Goal: Information Seeking & Learning: Learn about a topic

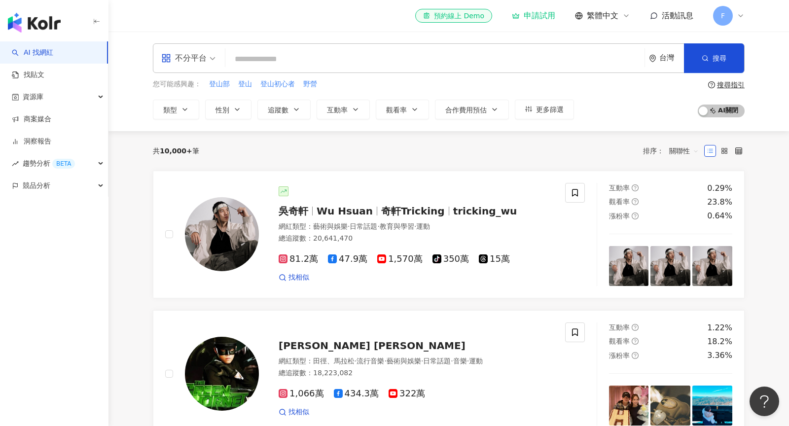
click at [741, 15] on icon at bounding box center [741, 16] width 8 height 8
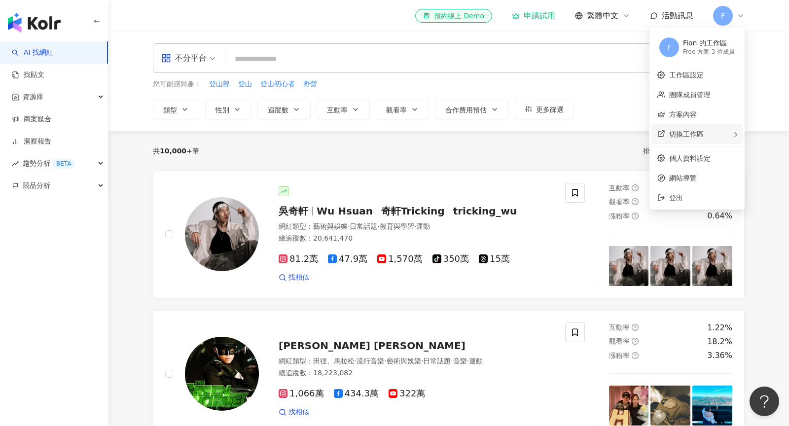
click at [706, 136] on div "切換工作區" at bounding box center [697, 134] width 91 height 20
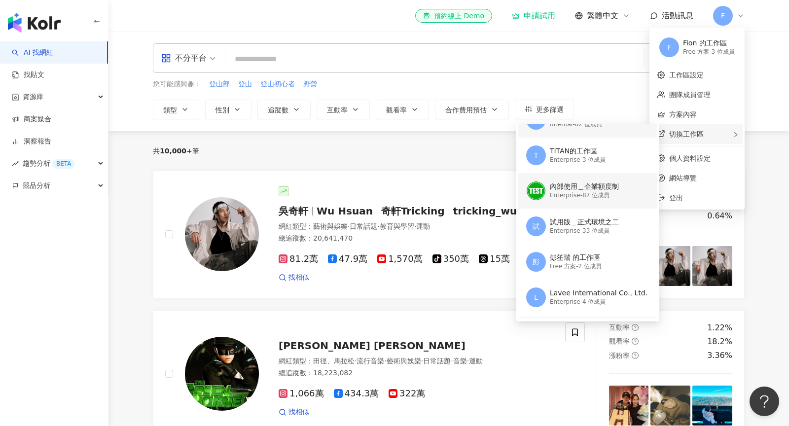
scroll to position [99, 0]
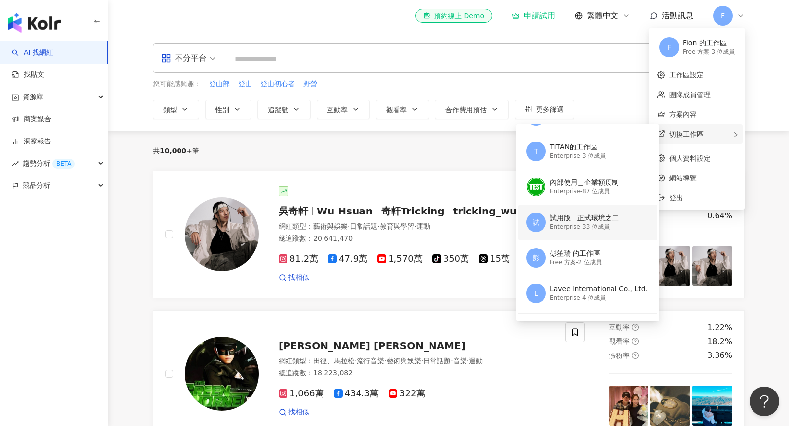
click at [560, 231] on div "試用版＿正式環境之二 Enterprise - 33 位成員" at bounding box center [584, 223] width 69 height 20
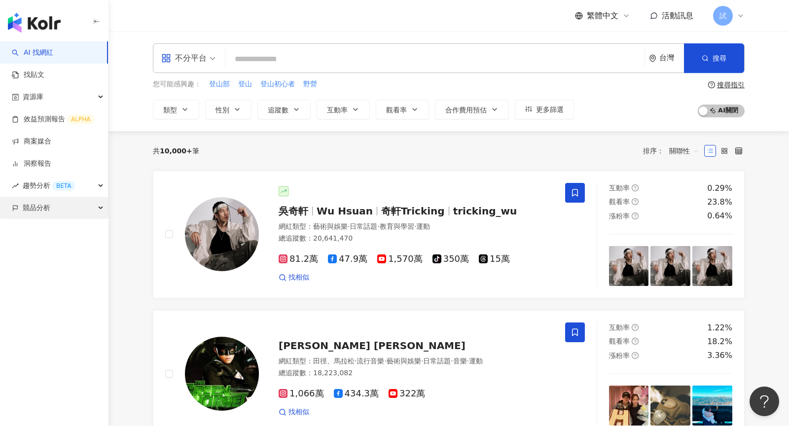
click at [61, 199] on div "競品分析" at bounding box center [54, 208] width 108 height 22
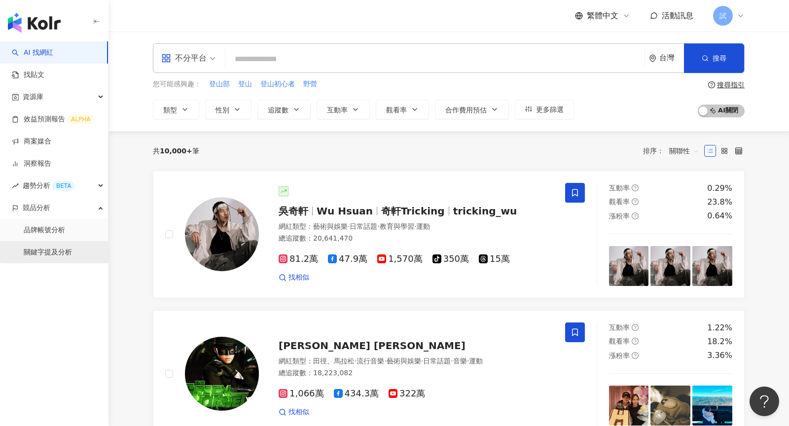
click at [72, 252] on link "關鍵字提及分析" at bounding box center [48, 253] width 48 height 10
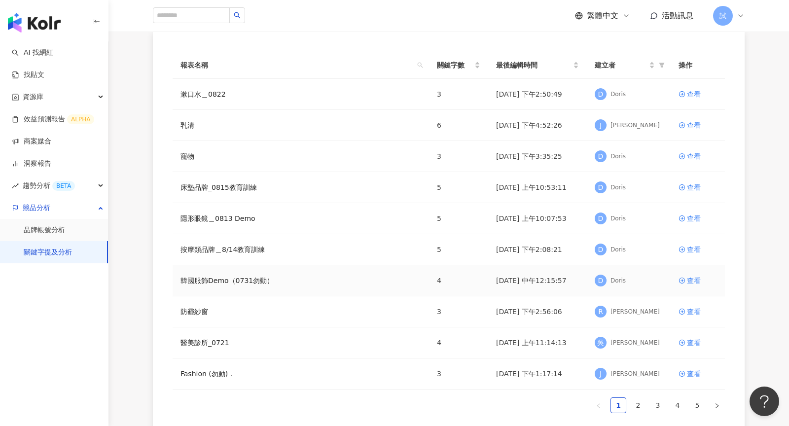
scroll to position [53, 0]
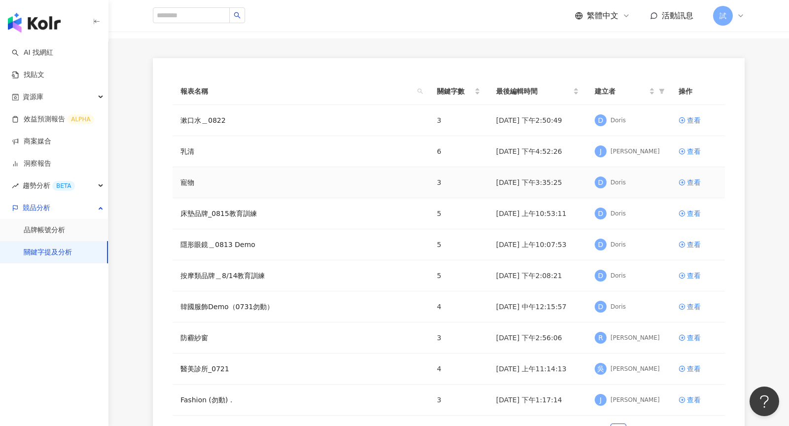
click at [636, 190] on td "D [PERSON_NAME]" at bounding box center [629, 182] width 84 height 31
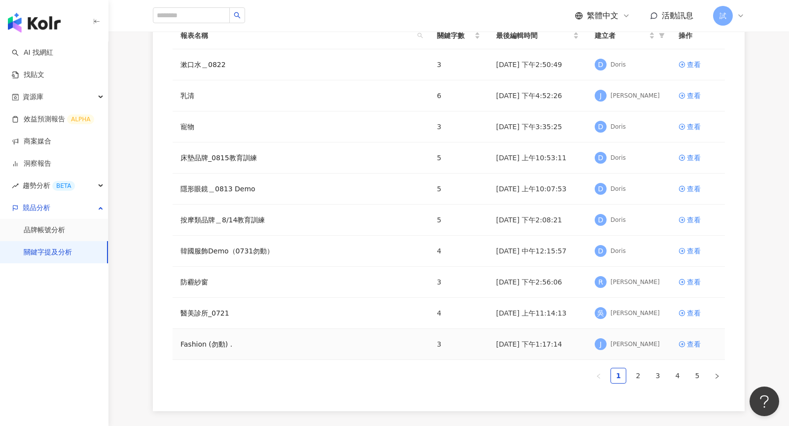
scroll to position [99, 0]
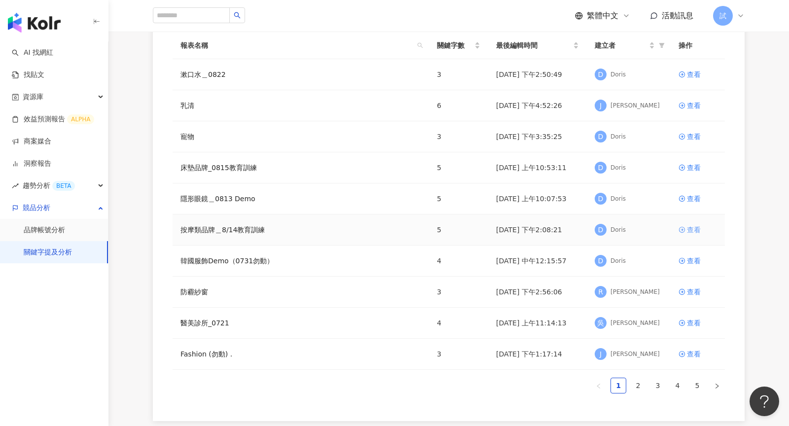
click at [692, 228] on div "查看" at bounding box center [694, 229] width 14 height 11
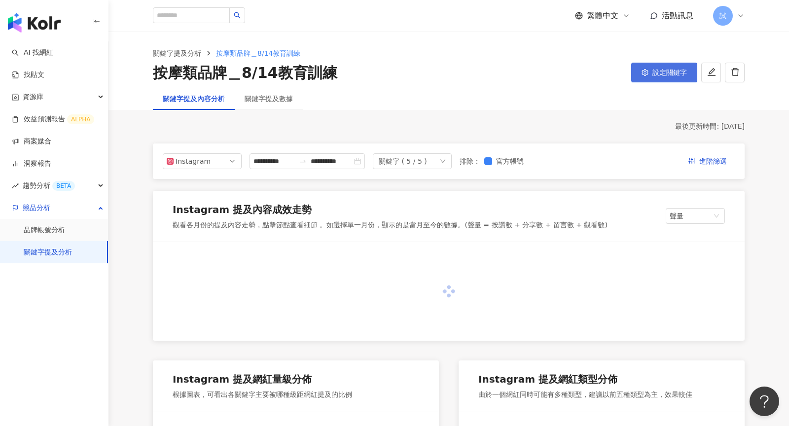
click at [666, 74] on span "設定關鍵字" at bounding box center [670, 73] width 35 height 8
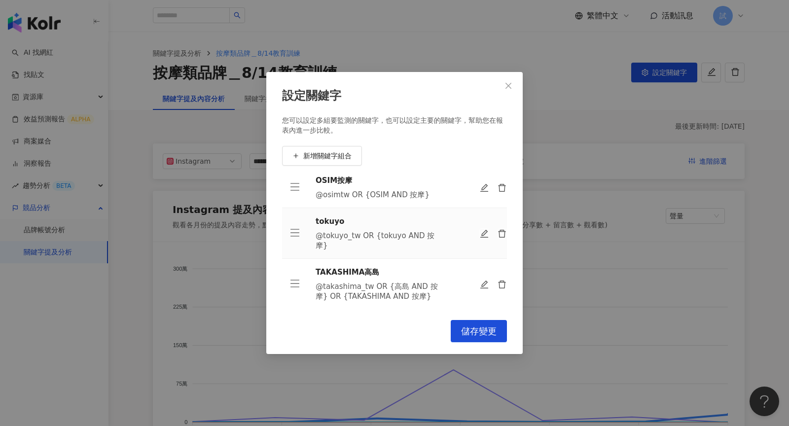
scroll to position [81, 0]
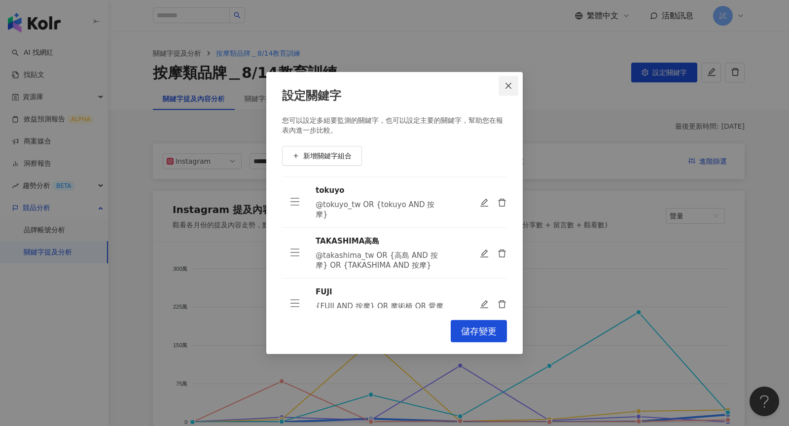
click at [510, 78] on button "Close" at bounding box center [509, 86] width 20 height 20
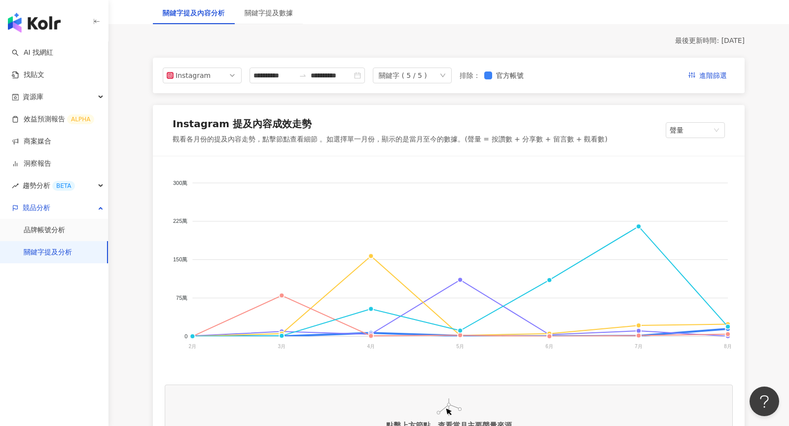
scroll to position [87, 0]
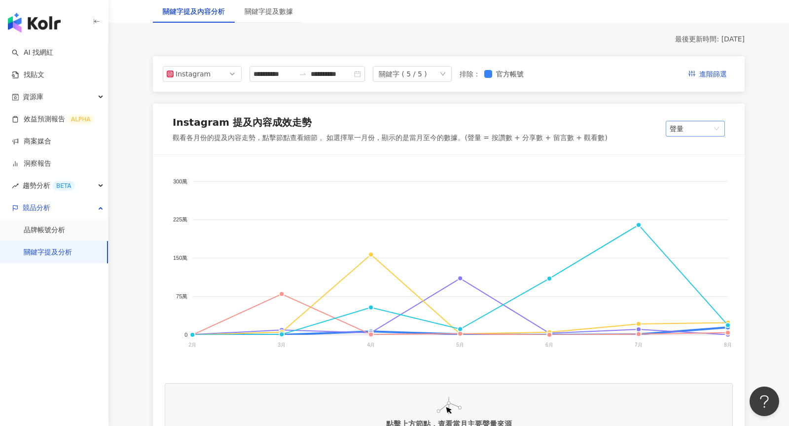
click at [705, 135] on span "聲量" at bounding box center [695, 128] width 51 height 15
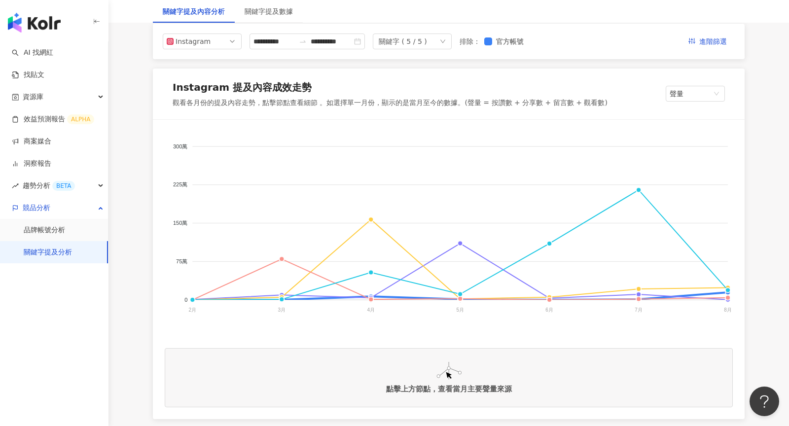
scroll to position [129, 0]
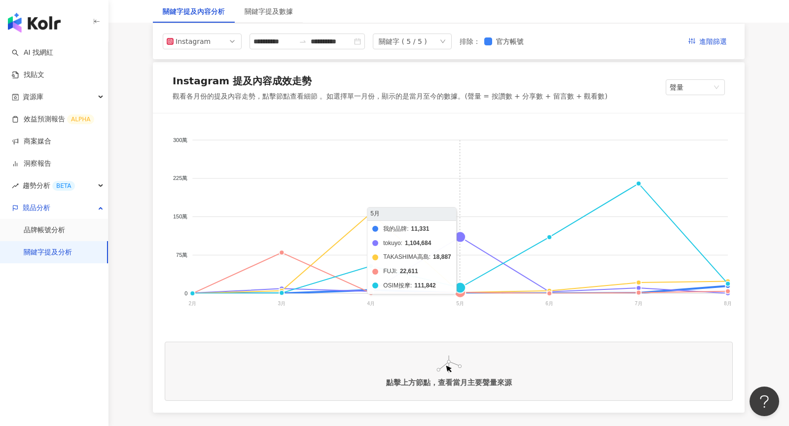
click at [462, 235] on foreignobject "我的品牌 [PERSON_NAME][PERSON_NAME]按摩" at bounding box center [449, 223] width 568 height 197
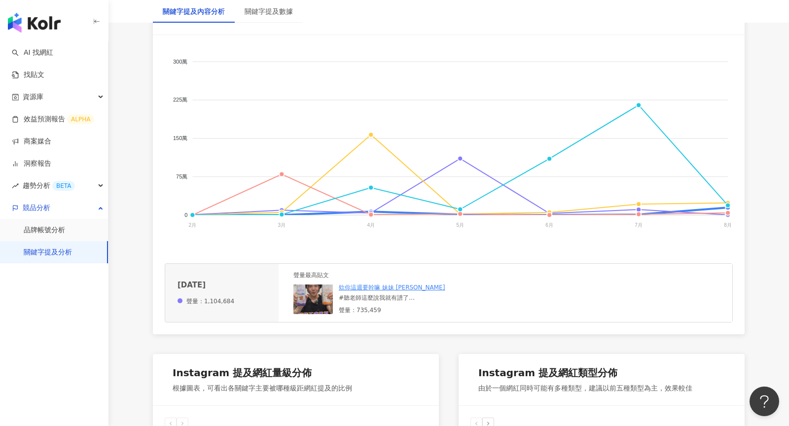
scroll to position [209, 0]
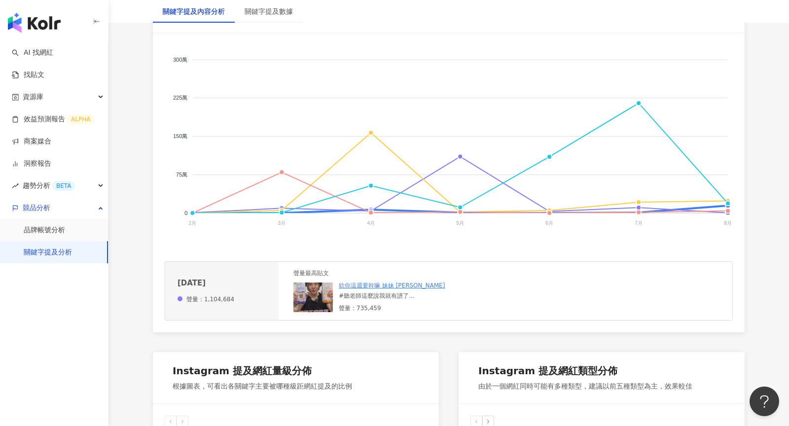
click at [440, 293] on div "#聽老師這麼說我就有譜了 終於被我約到江湖中茶牌大師閃閃塔羅師了齁 用茶來比喻真的太神啦 在壓力大需要吃好料、 或在辛苦快要扛不住的時候 都要記得配葡萄[PE…" at bounding box center [413, 296] width 148 height 8
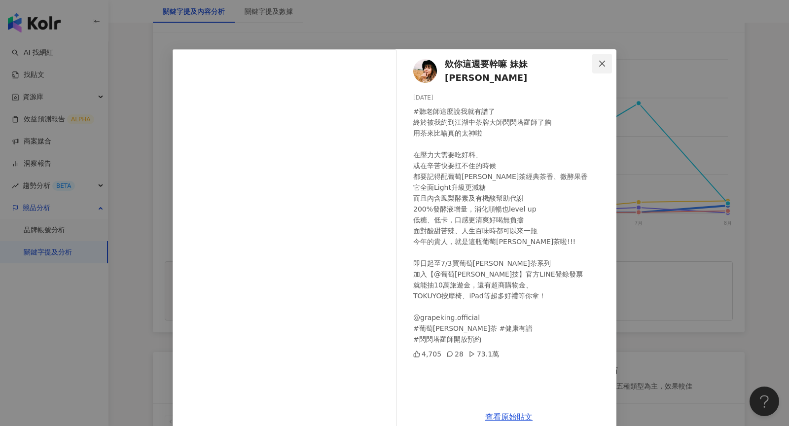
click at [603, 67] on icon "close" at bounding box center [602, 64] width 8 height 8
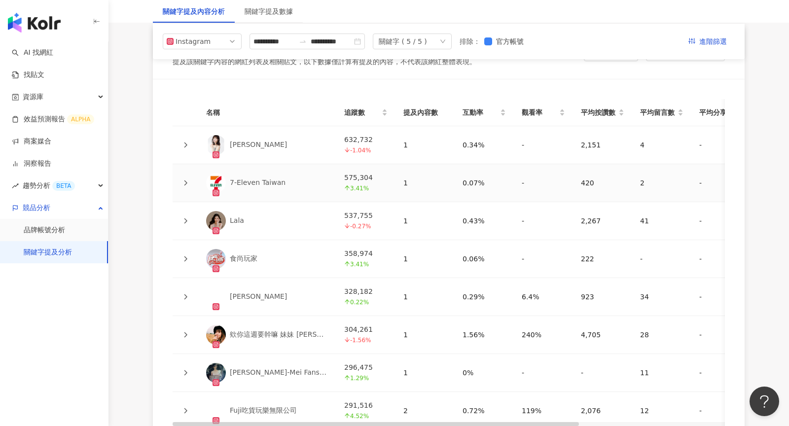
scroll to position [2197, 0]
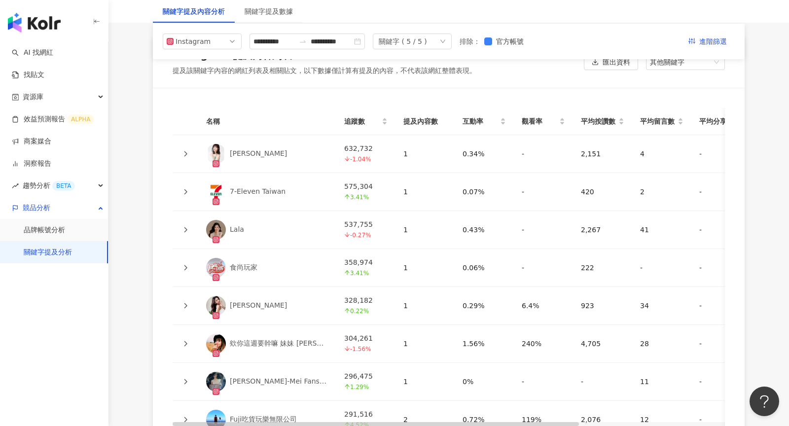
click at [183, 151] on icon at bounding box center [186, 154] width 6 height 6
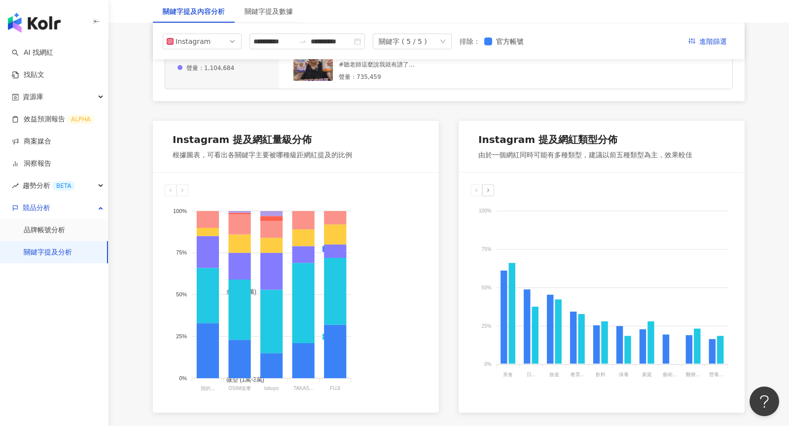
scroll to position [440, 0]
click at [274, 12] on div "關鍵字提及數據" at bounding box center [269, 11] width 48 height 11
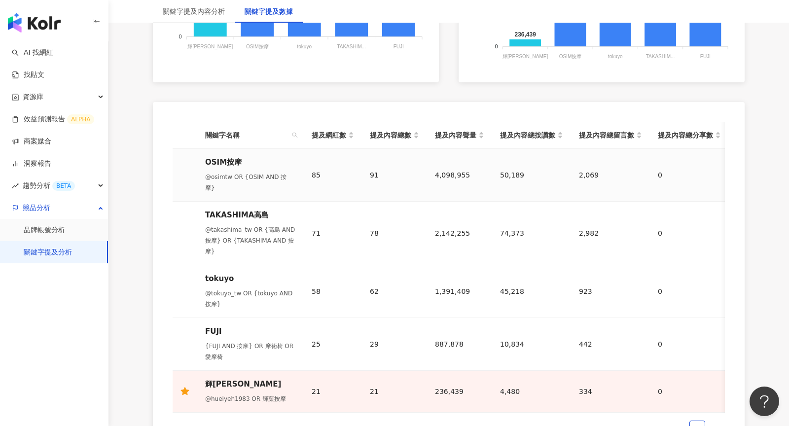
scroll to position [440, 0]
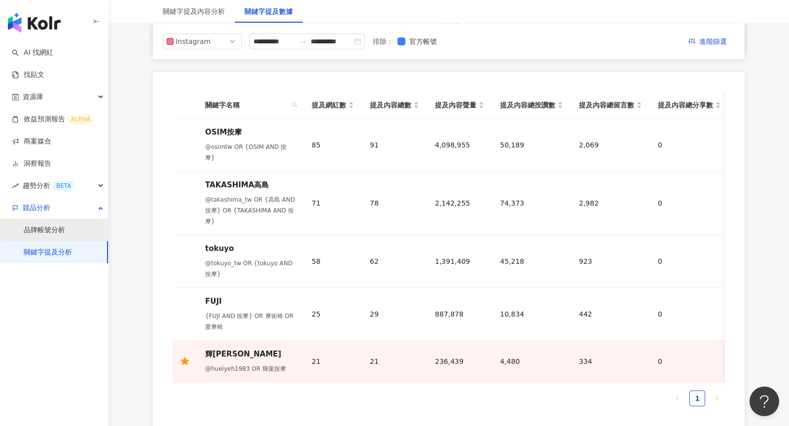
click at [61, 225] on link "品牌帳號分析" at bounding box center [44, 230] width 41 height 10
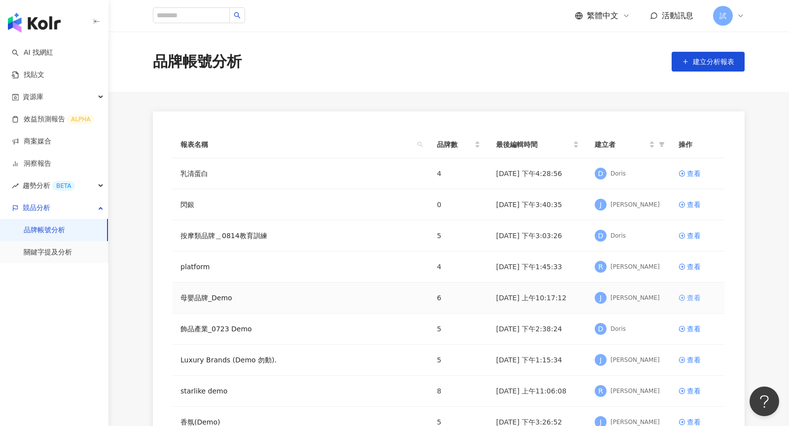
click at [688, 294] on div "查看" at bounding box center [694, 298] width 14 height 11
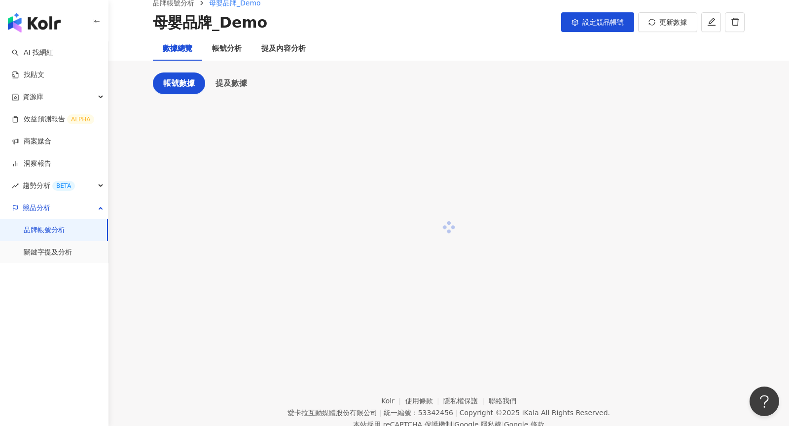
scroll to position [47, 0]
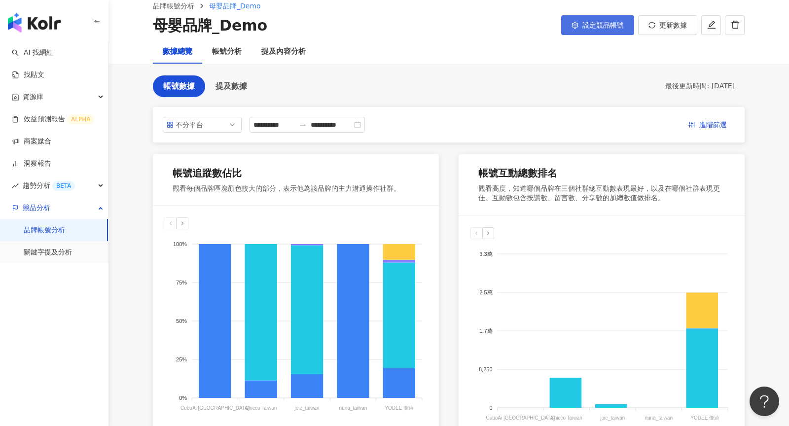
click at [601, 32] on button "設定競品帳號" at bounding box center [597, 25] width 73 height 20
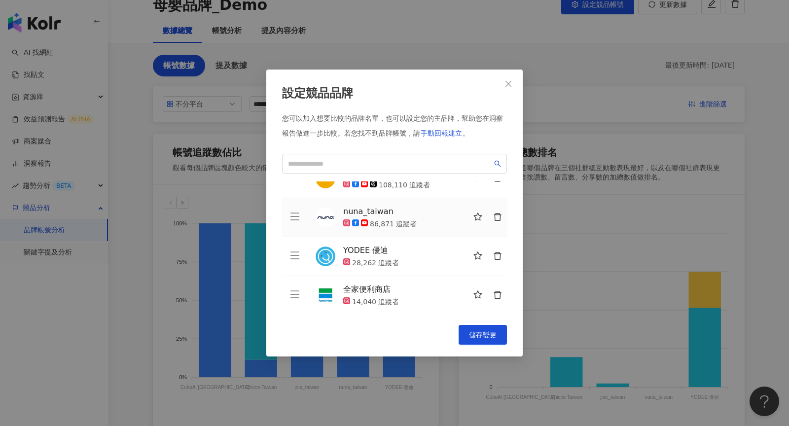
scroll to position [72, 0]
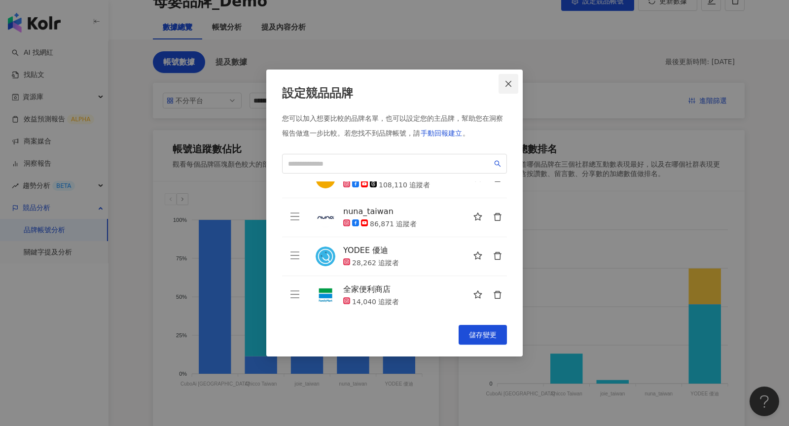
click at [509, 84] on icon "close" at bounding box center [509, 83] width 6 height 6
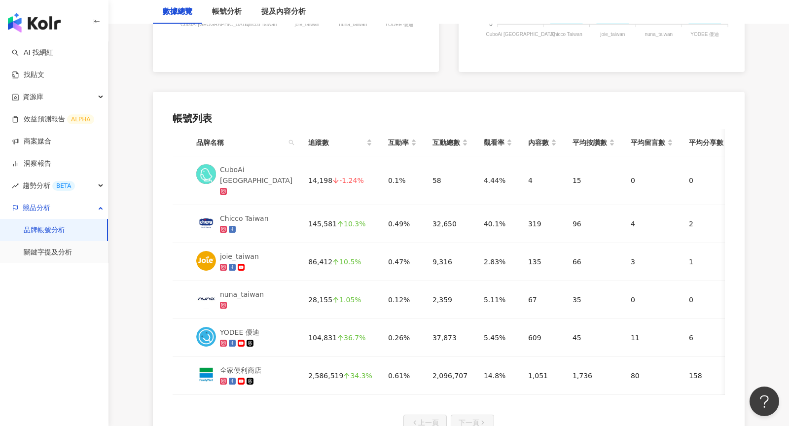
scroll to position [433, 0]
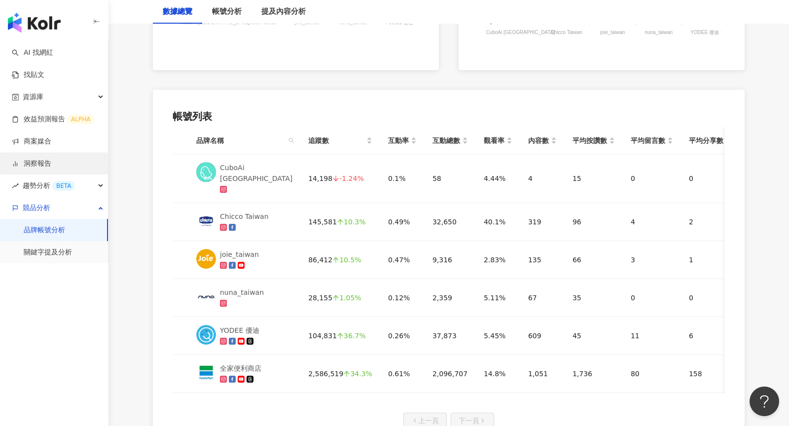
click at [51, 164] on link "洞察報告" at bounding box center [31, 164] width 39 height 10
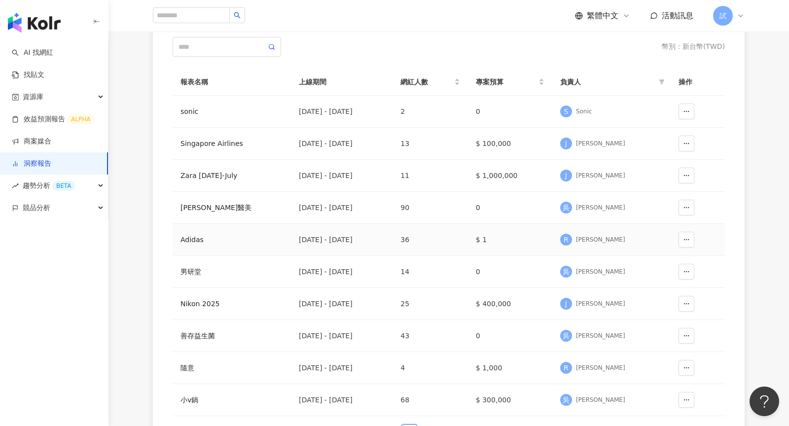
scroll to position [123, 0]
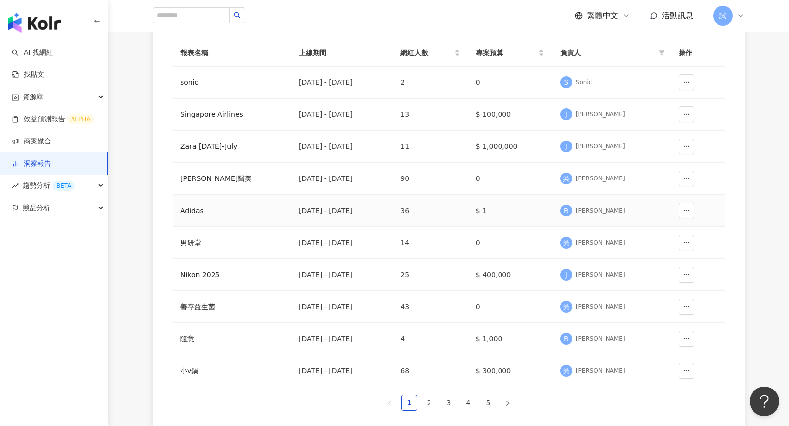
click at [191, 207] on div "Adidas" at bounding box center [232, 210] width 103 height 11
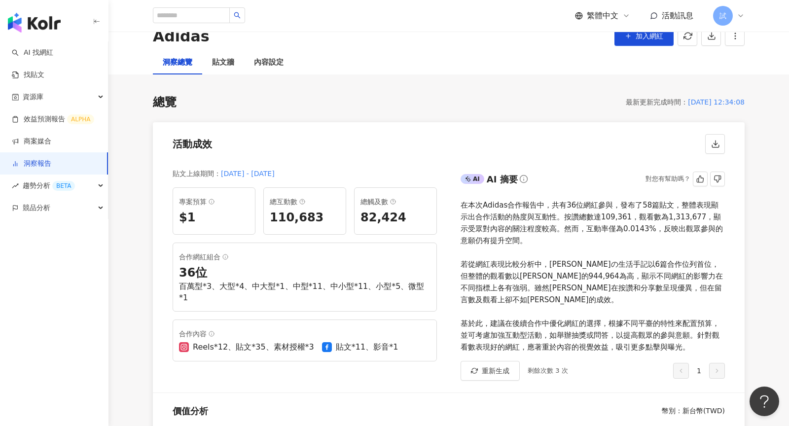
scroll to position [40, 0]
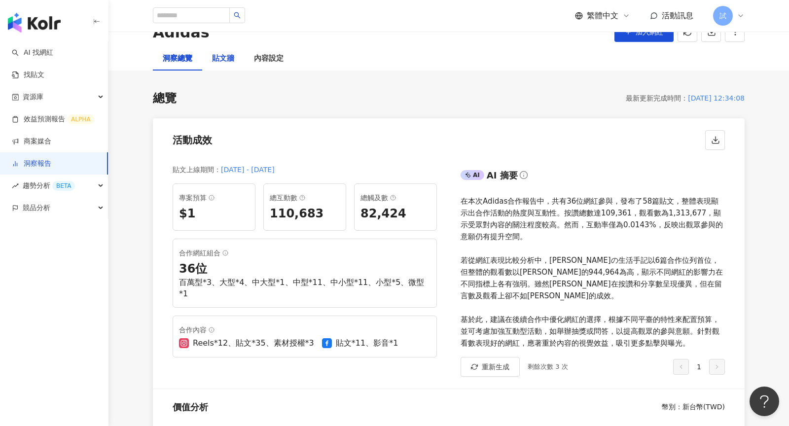
click at [224, 59] on div "貼文牆" at bounding box center [223, 59] width 22 height 12
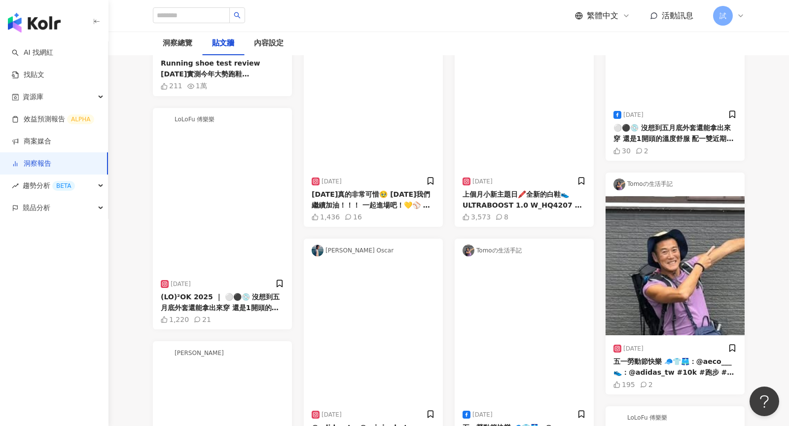
scroll to position [463, 0]
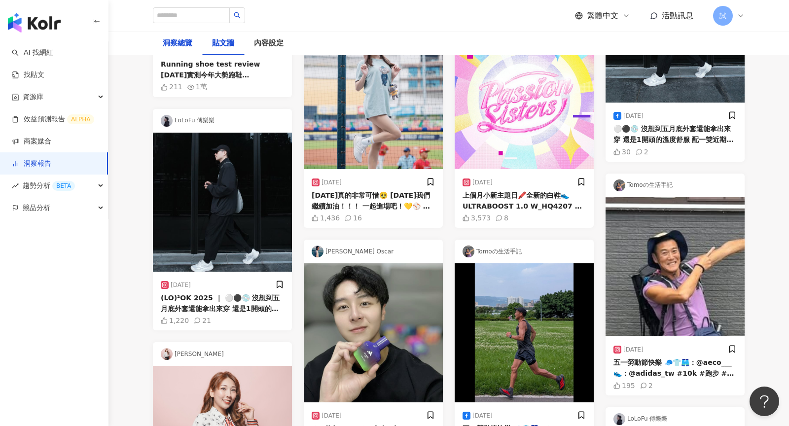
click at [178, 38] on div "洞察總覽" at bounding box center [178, 43] width 30 height 12
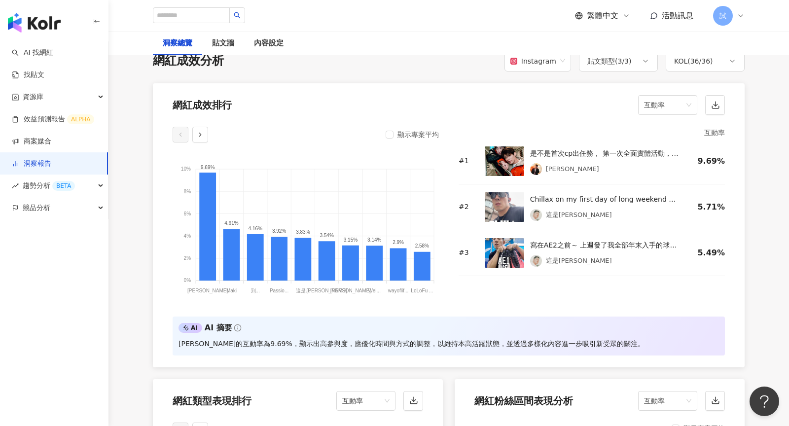
scroll to position [810, 0]
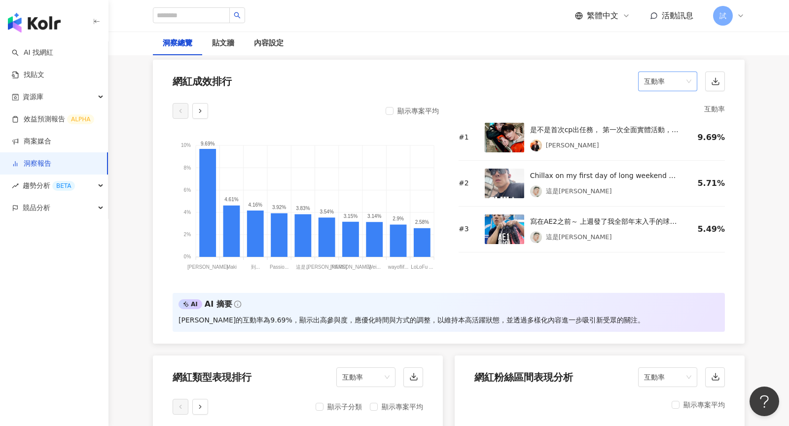
click at [681, 72] on span "互動率" at bounding box center [667, 81] width 47 height 19
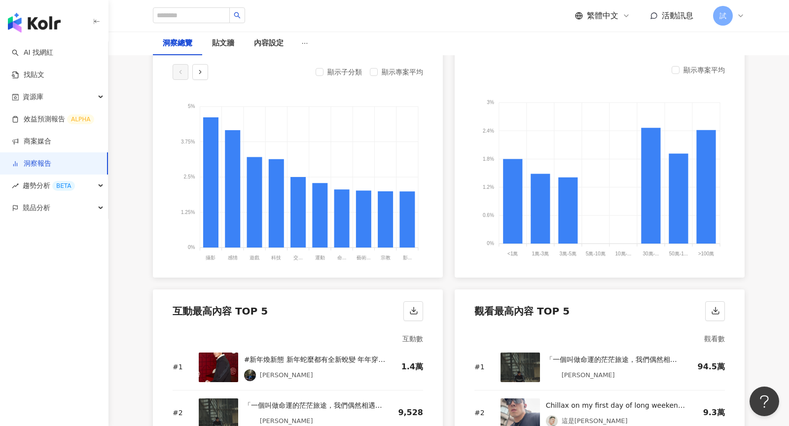
scroll to position [1109, 0]
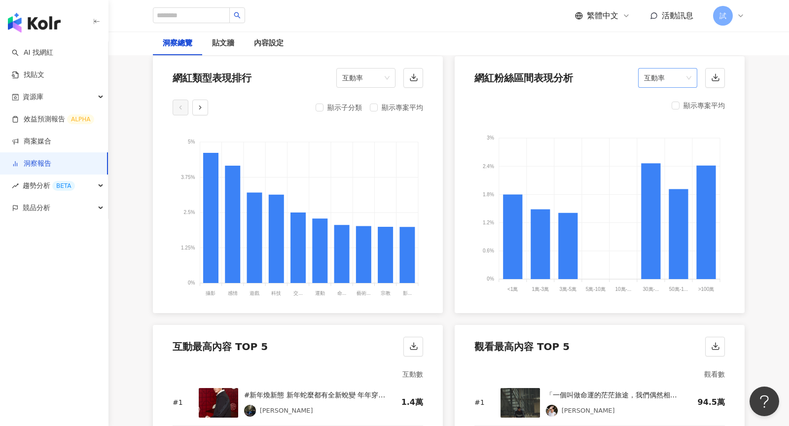
click at [684, 69] on span "互動率" at bounding box center [667, 78] width 47 height 19
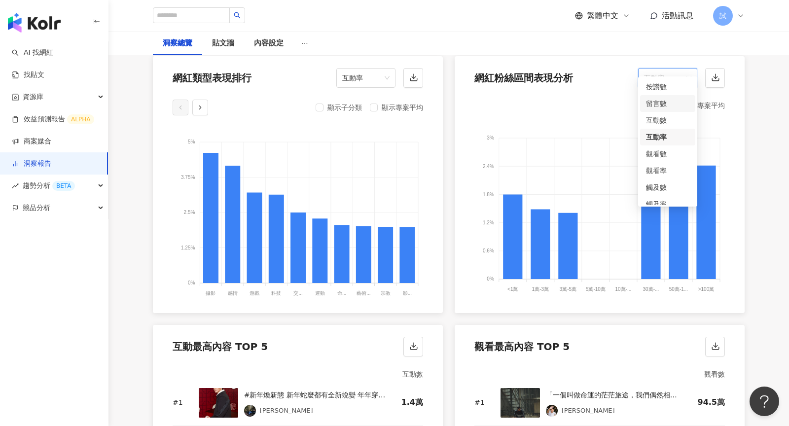
click at [664, 104] on div "留言數" at bounding box center [667, 103] width 43 height 11
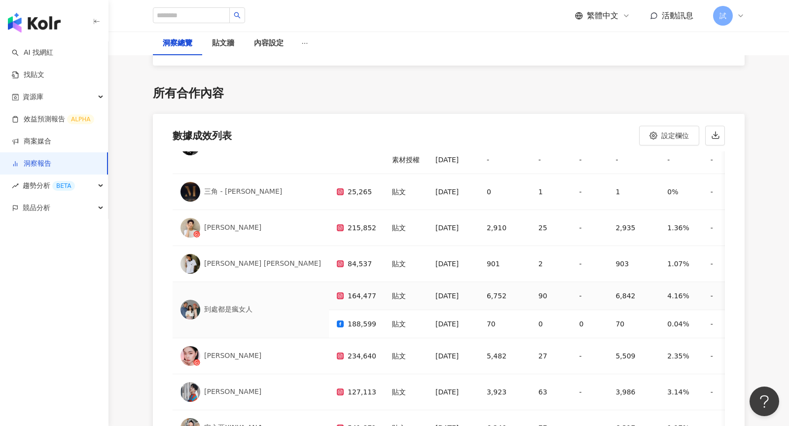
scroll to position [364, 0]
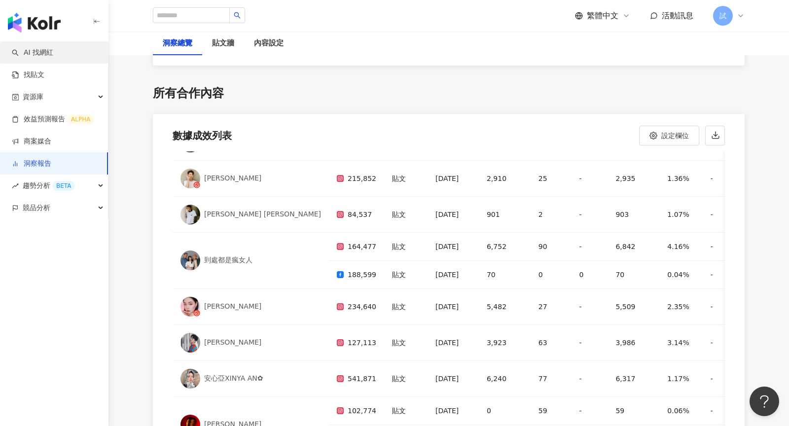
click at [53, 52] on link "AI 找網紅" at bounding box center [32, 53] width 41 height 10
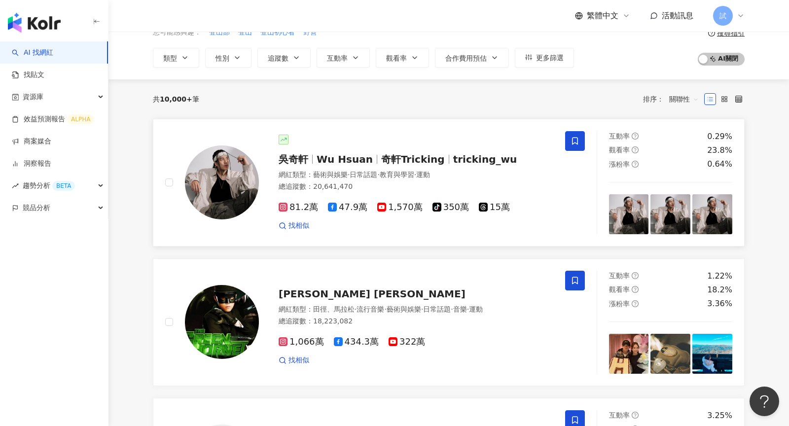
scroll to position [53, 0]
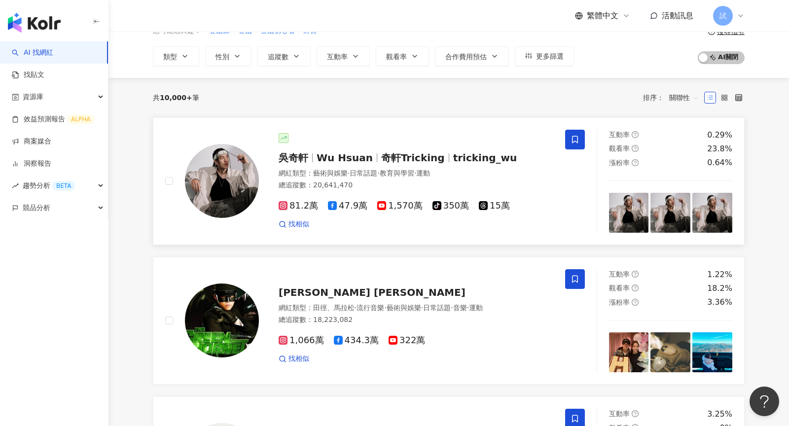
click at [396, 160] on span "奇軒Tricking" at bounding box center [413, 158] width 64 height 12
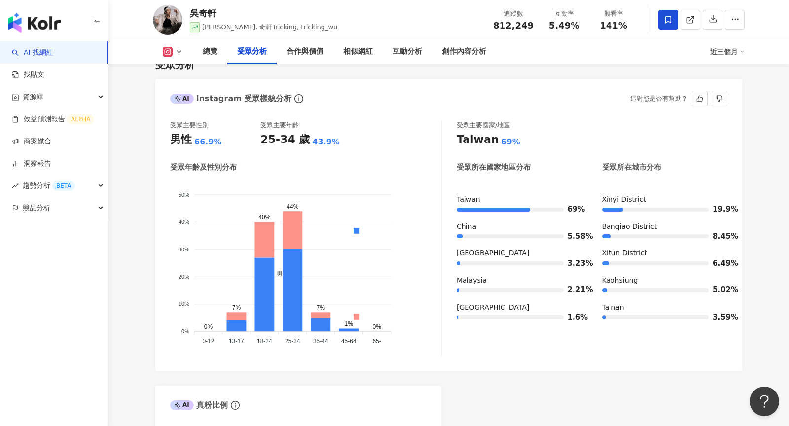
scroll to position [891, 0]
